Goal: Transaction & Acquisition: Purchase product/service

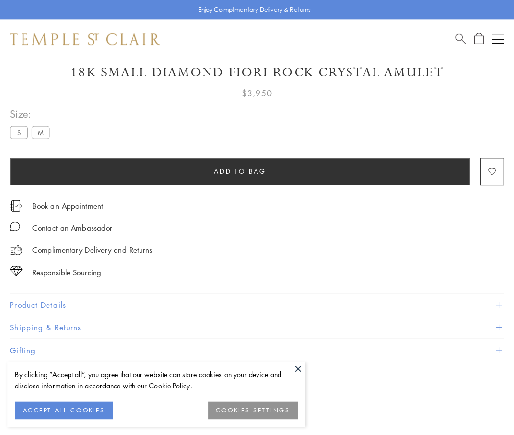
scroll to position [54, 0]
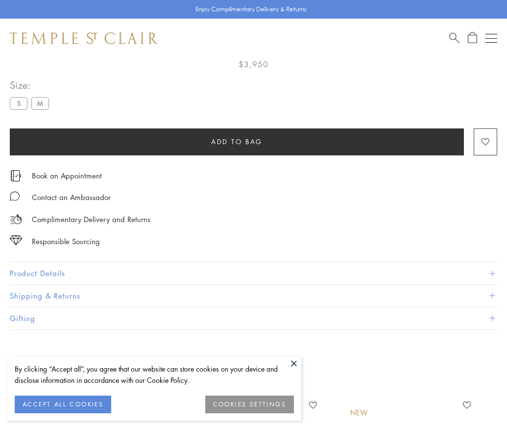
click at [237, 141] on span "Add to bag" at bounding box center [236, 141] width 51 height 11
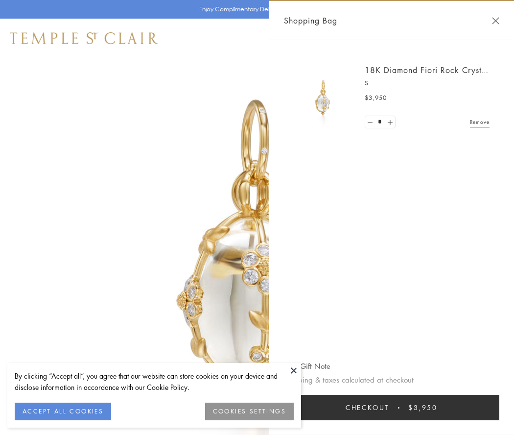
click at [392, 408] on button "Checkout $3,950" at bounding box center [392, 407] width 216 height 25
